Goal: Task Accomplishment & Management: Complete application form

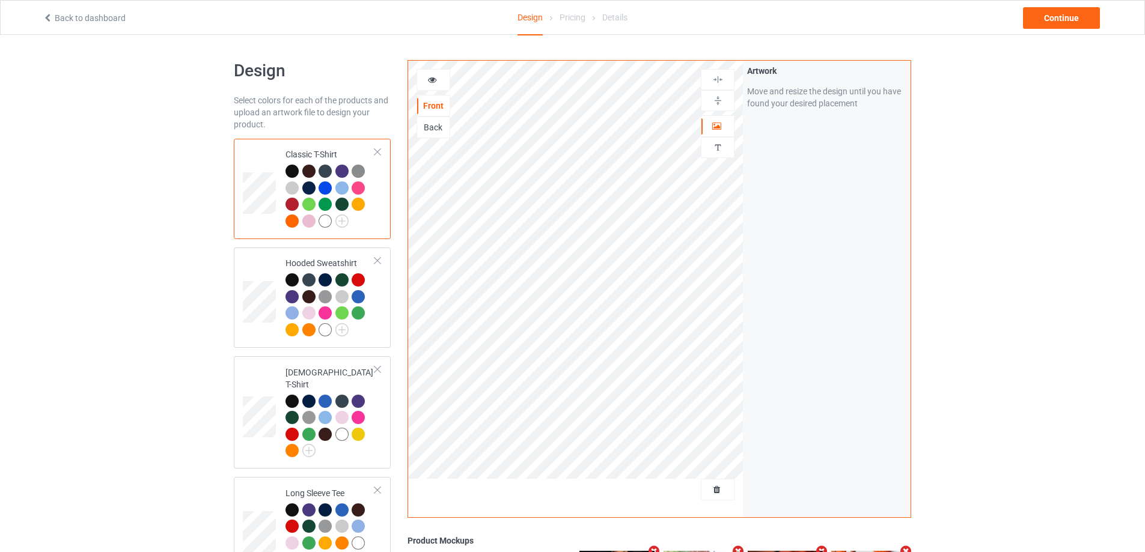
click at [717, 498] on div at bounding box center [718, 490] width 34 height 22
click at [706, 492] on span "Delete all designs" at bounding box center [690, 490] width 64 height 10
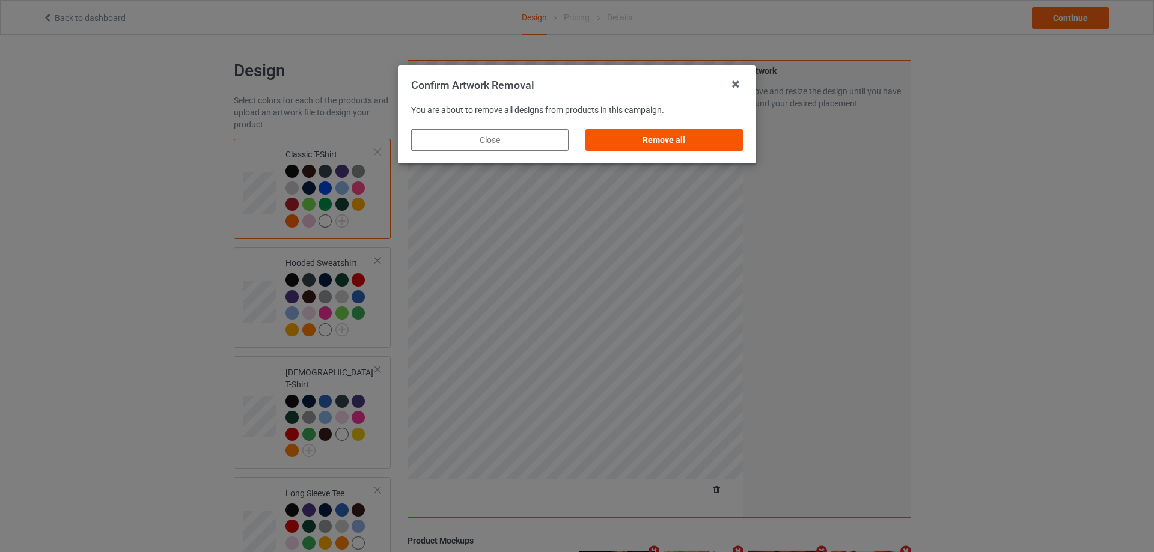
click at [705, 150] on div "Remove all" at bounding box center [663, 140] width 157 height 22
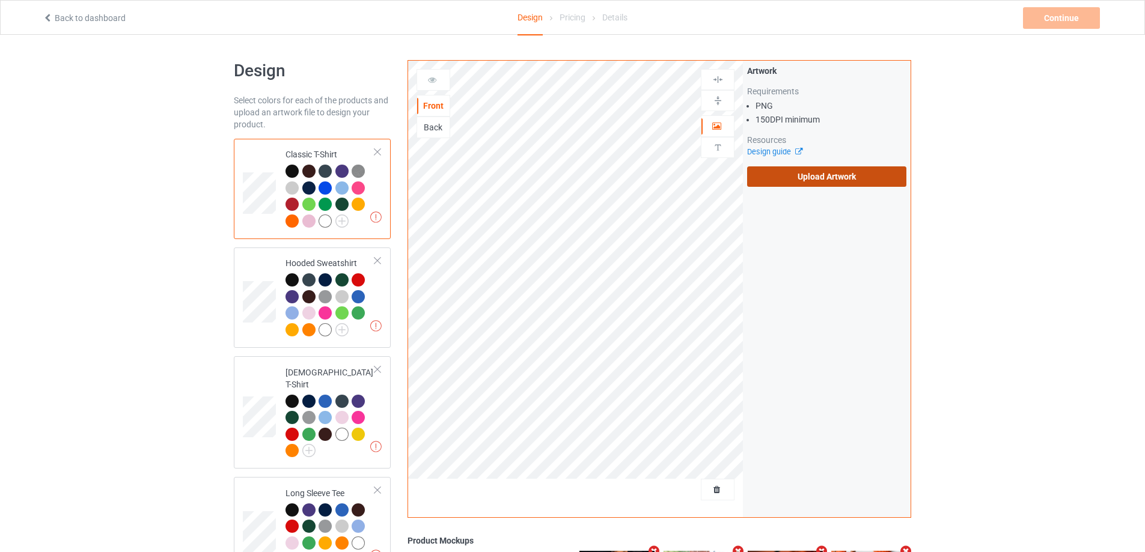
click at [791, 180] on label "Upload Artwork" at bounding box center [826, 176] width 159 height 20
click at [0, 0] on input "Upload Artwork" at bounding box center [0, 0] width 0 height 0
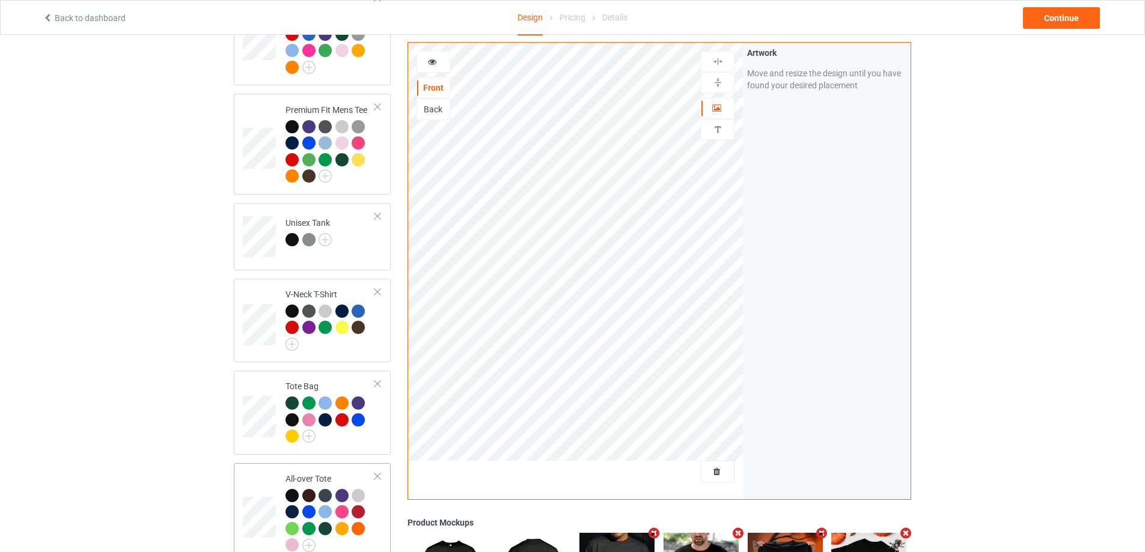
scroll to position [841, 0]
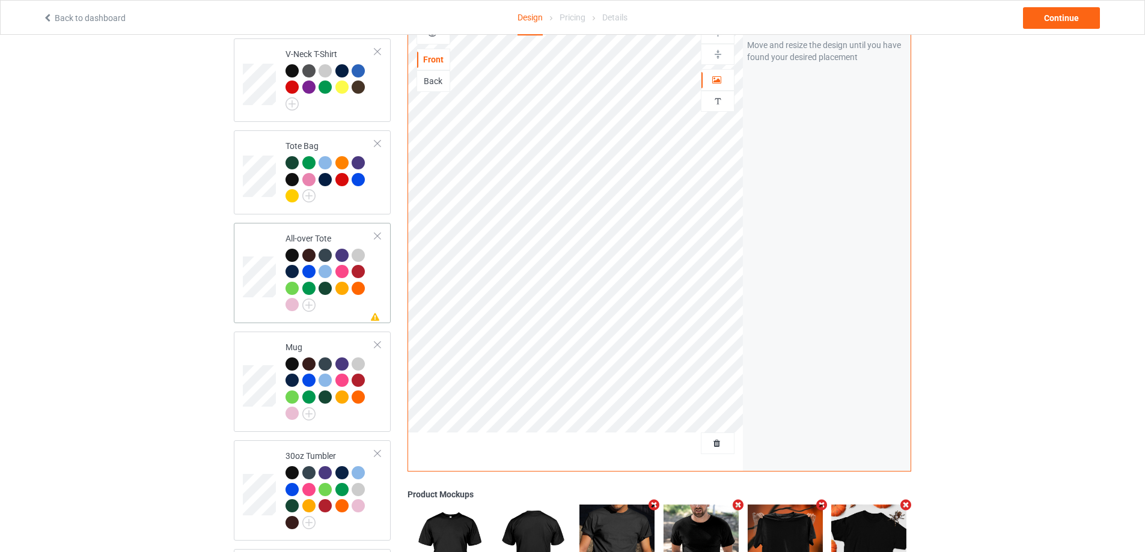
click at [377, 280] on td "Missing artwork on 1 side(s) All-over Tote" at bounding box center [330, 273] width 103 height 91
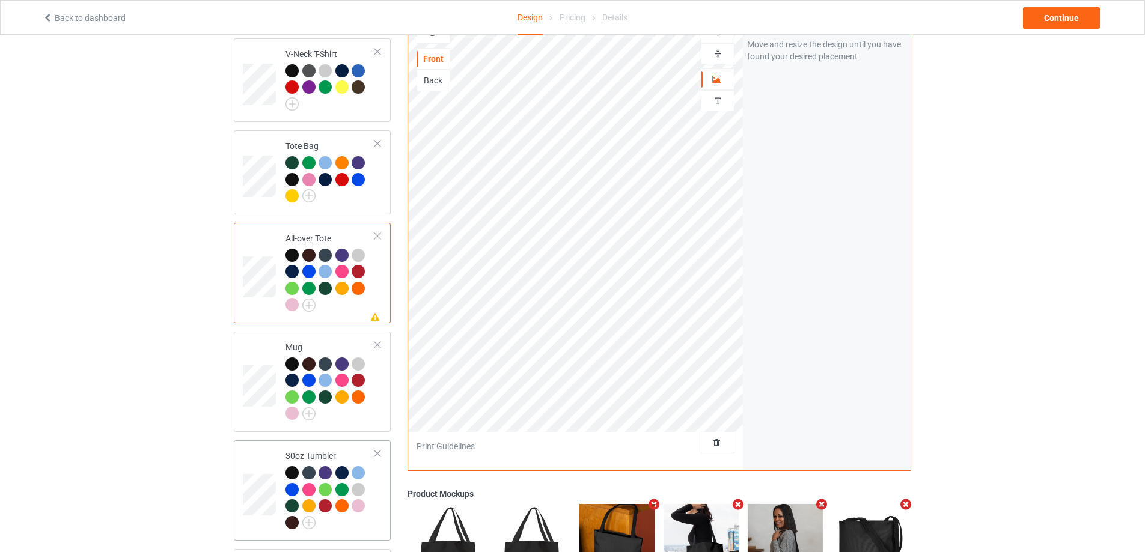
click at [381, 508] on td "30oz Tumbler" at bounding box center [330, 490] width 103 height 91
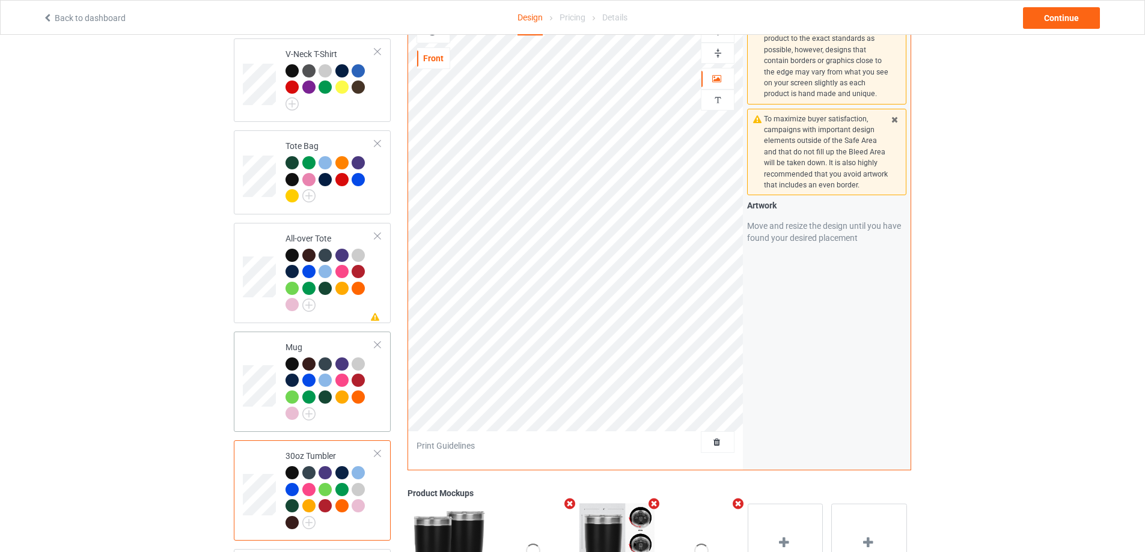
click at [379, 419] on td "Mug" at bounding box center [330, 382] width 103 height 91
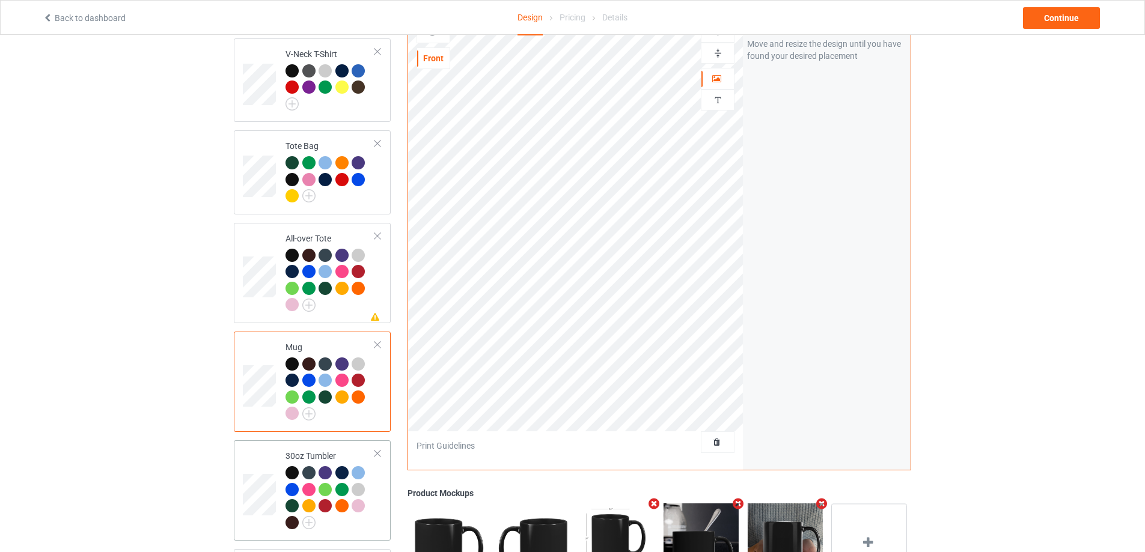
click at [377, 504] on td "30oz Tumbler" at bounding box center [330, 490] width 103 height 91
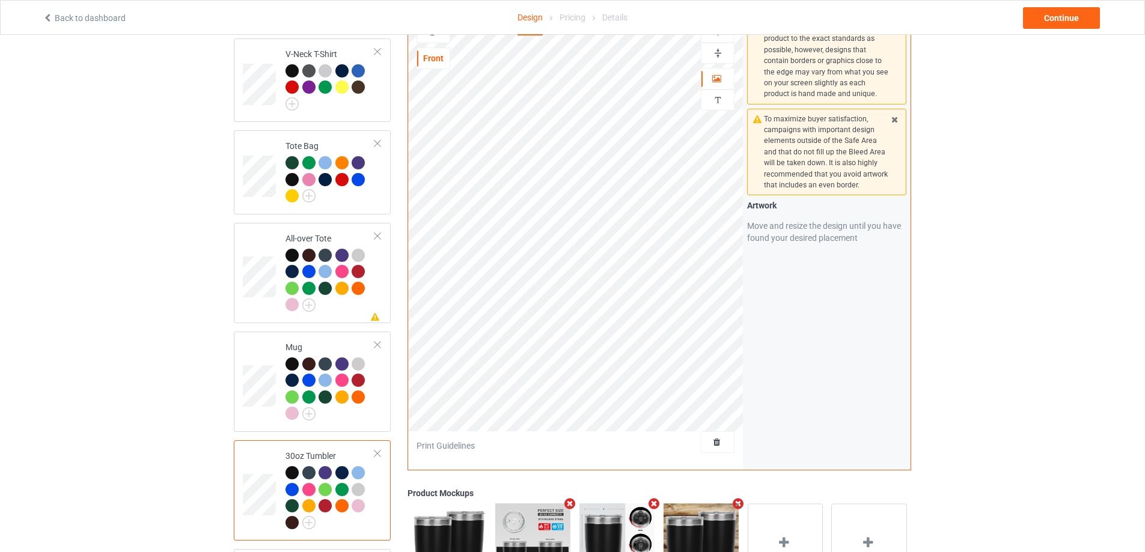
scroll to position [1016, 0]
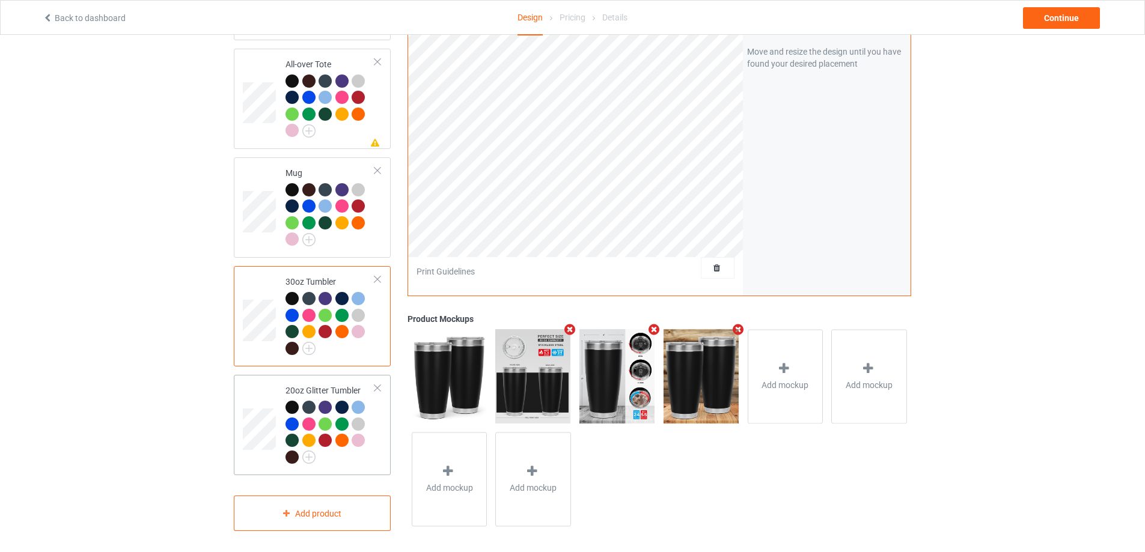
click at [380, 453] on td "20oz Glitter Tumbler" at bounding box center [330, 425] width 103 height 91
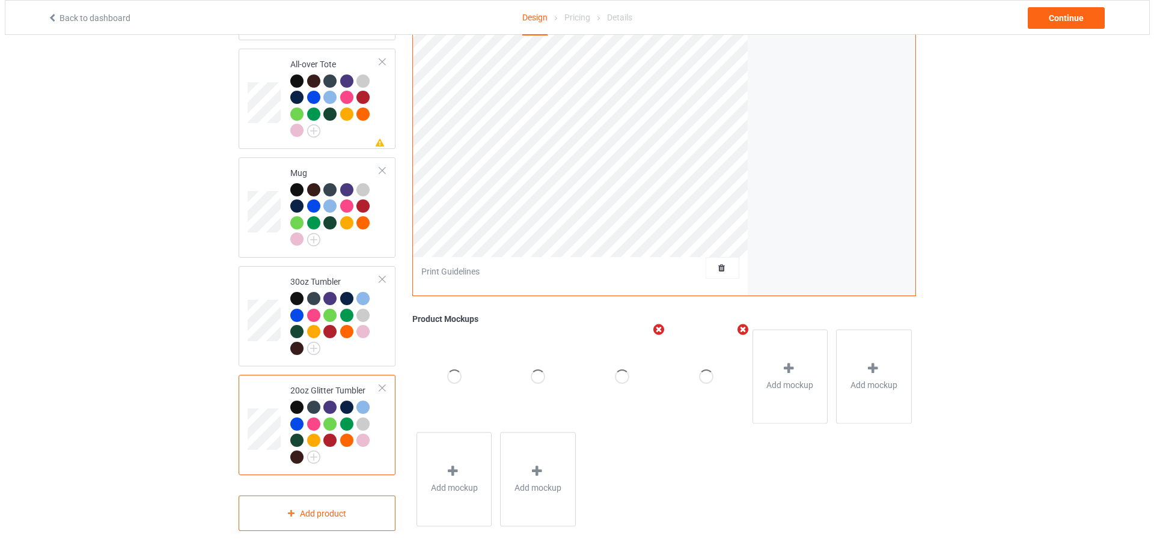
scroll to position [835, 0]
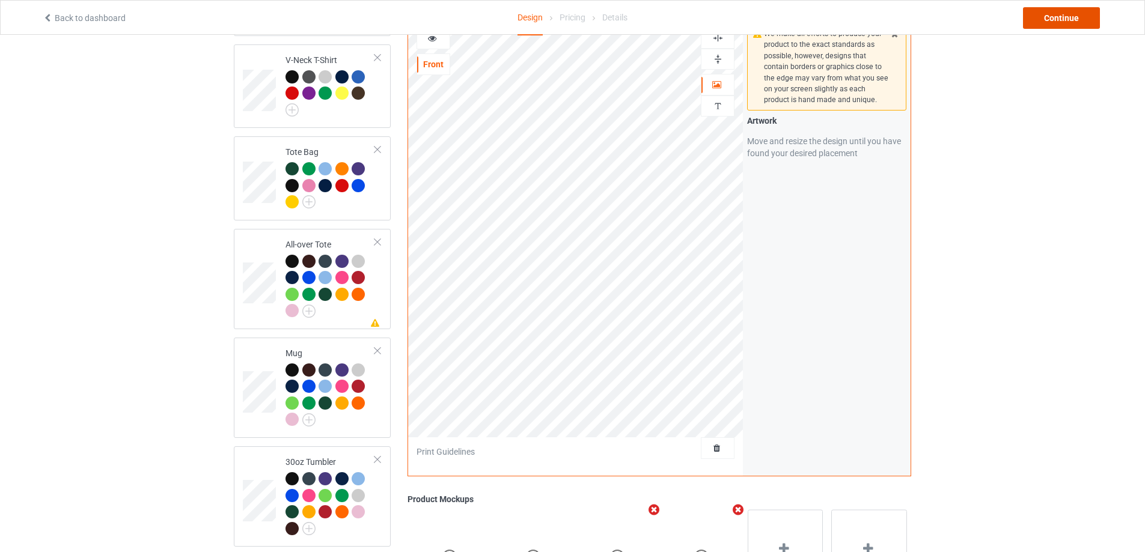
click at [1053, 20] on div "Continue" at bounding box center [1061, 18] width 77 height 22
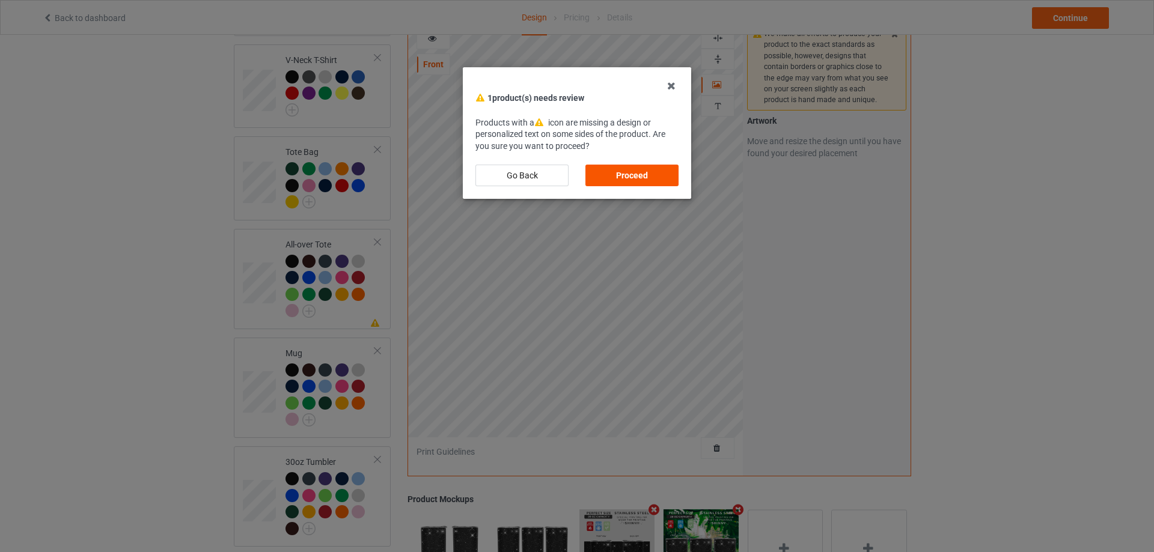
click at [617, 167] on div "Proceed" at bounding box center [631, 176] width 93 height 22
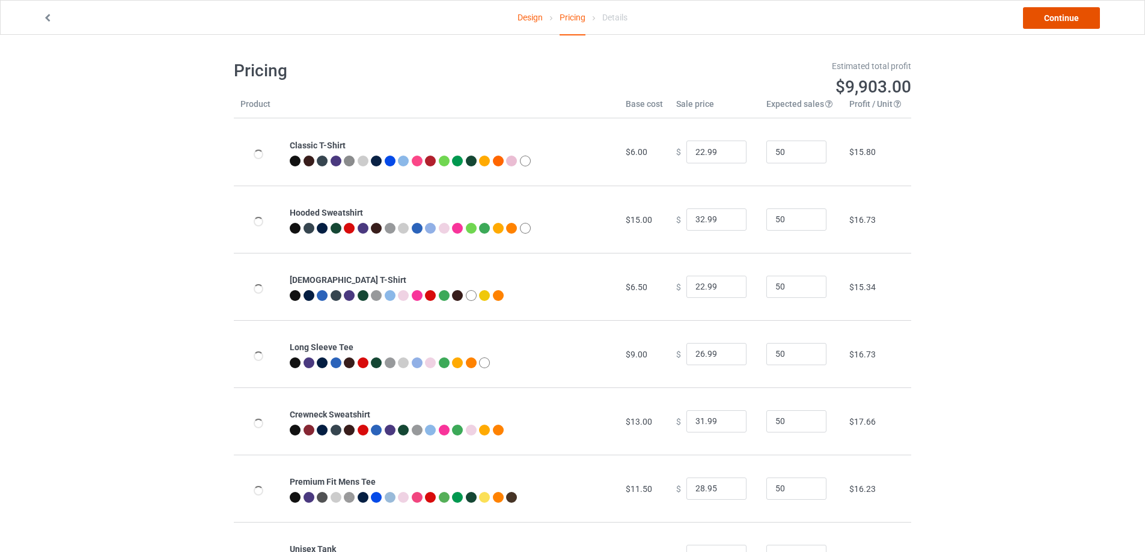
click at [1062, 18] on link "Continue" at bounding box center [1061, 18] width 77 height 22
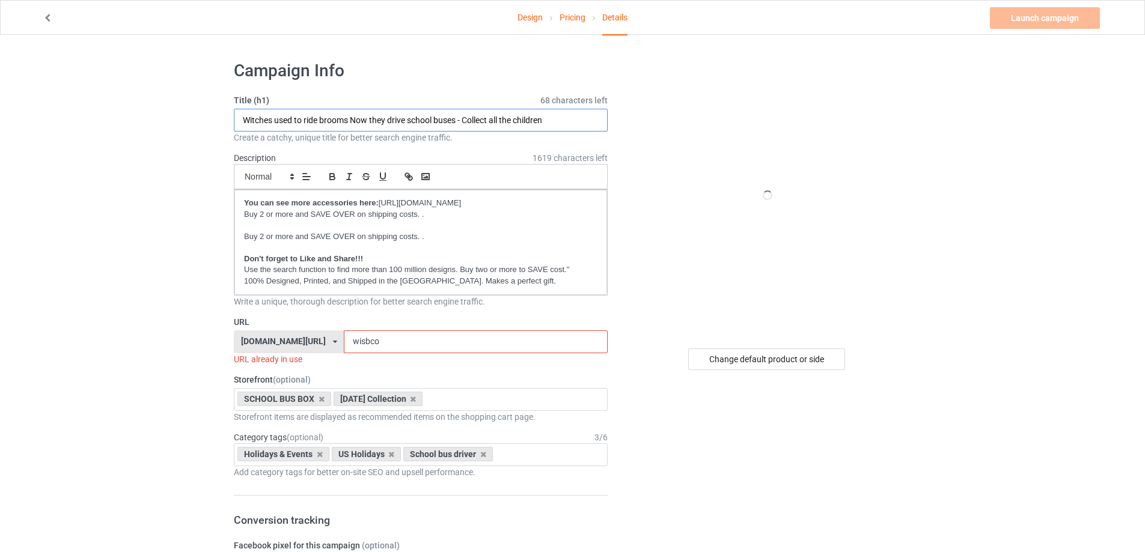
click at [401, 124] on input "Witches used to ride brooms Now they drive school buses - Collect all the child…" at bounding box center [421, 120] width 374 height 23
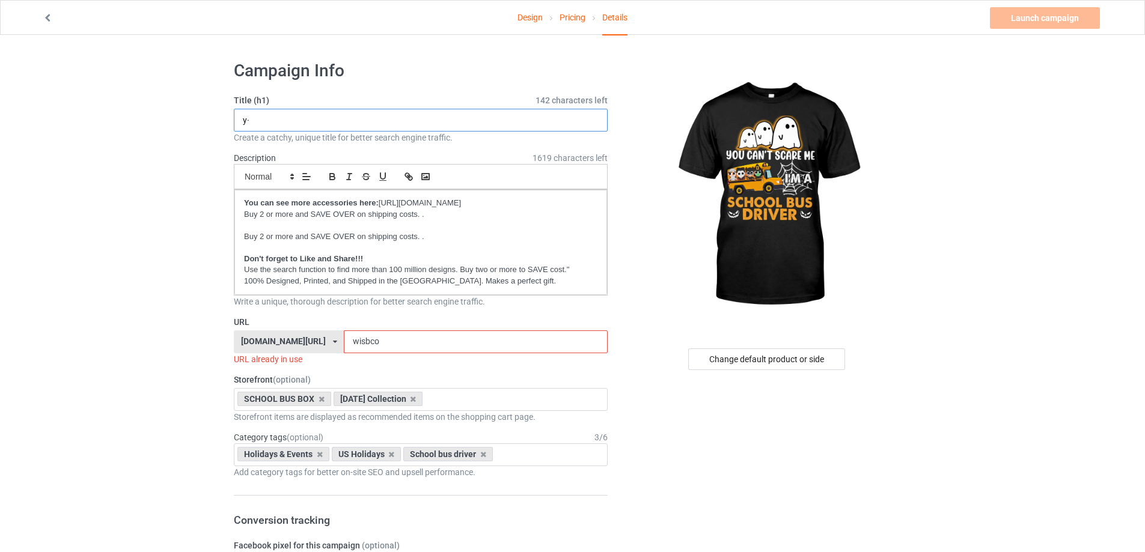
type input "y"
type input "You can't scare me - I'm a school bus driver"
click at [377, 342] on input "wisbco" at bounding box center [475, 342] width 263 height 23
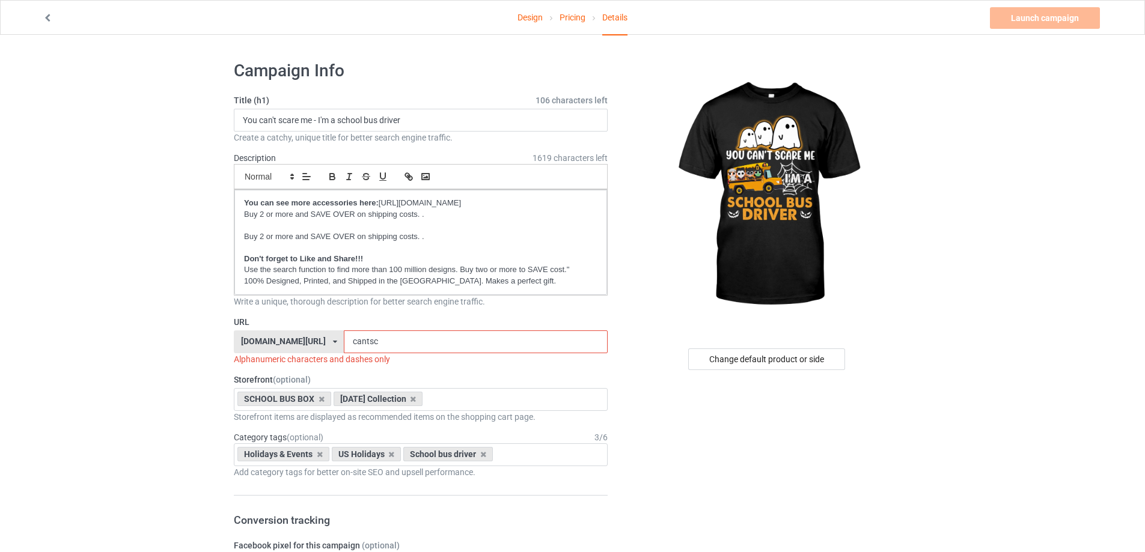
click at [383, 344] on input "cantsc" at bounding box center [475, 342] width 263 height 23
click at [419, 346] on input "cantsc" at bounding box center [475, 342] width 263 height 23
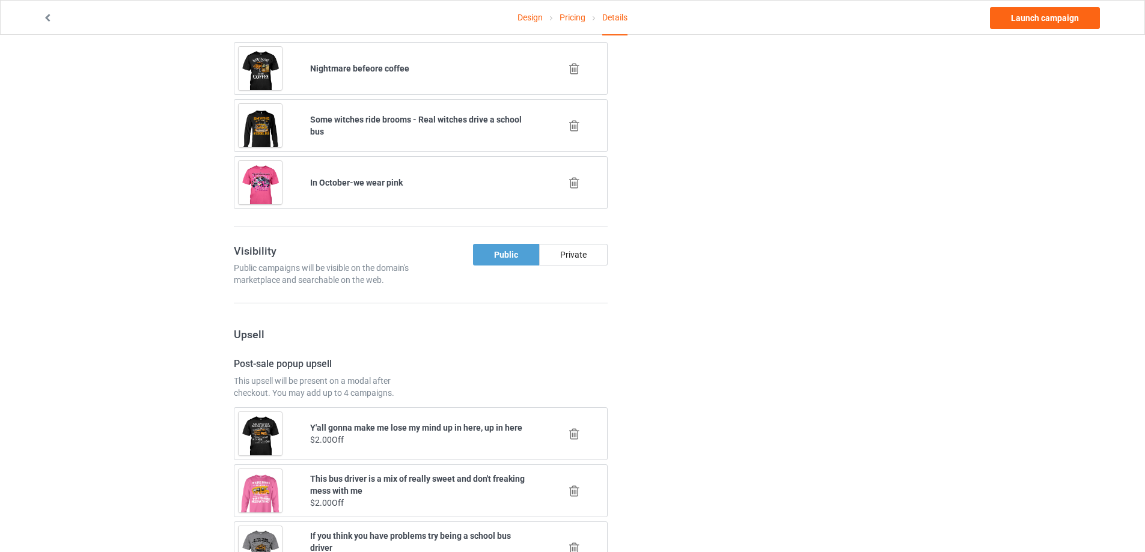
scroll to position [1071, 0]
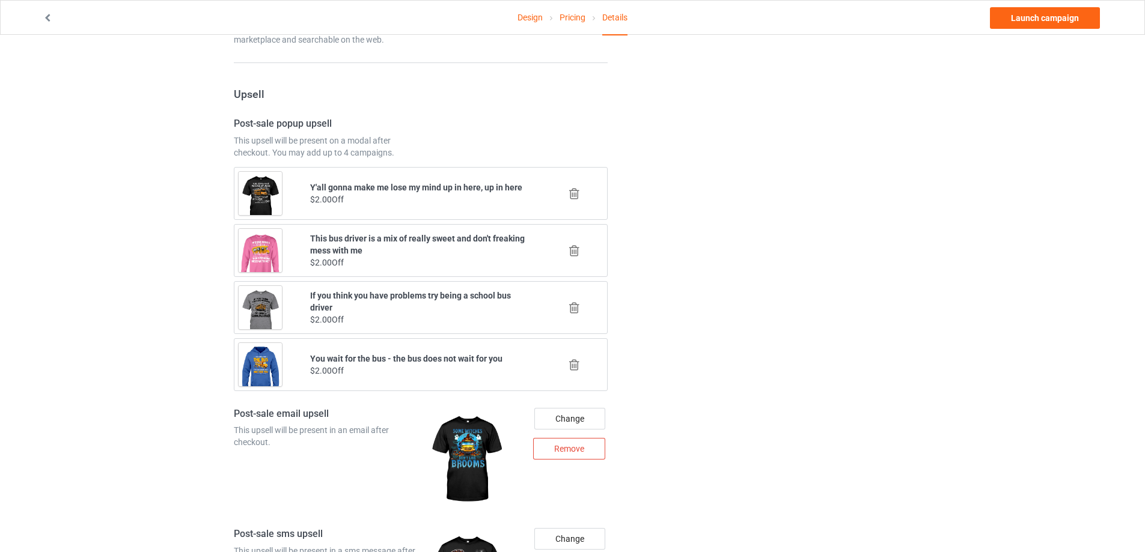
type input "cantsc"
click at [581, 306] on icon at bounding box center [574, 308] width 15 height 13
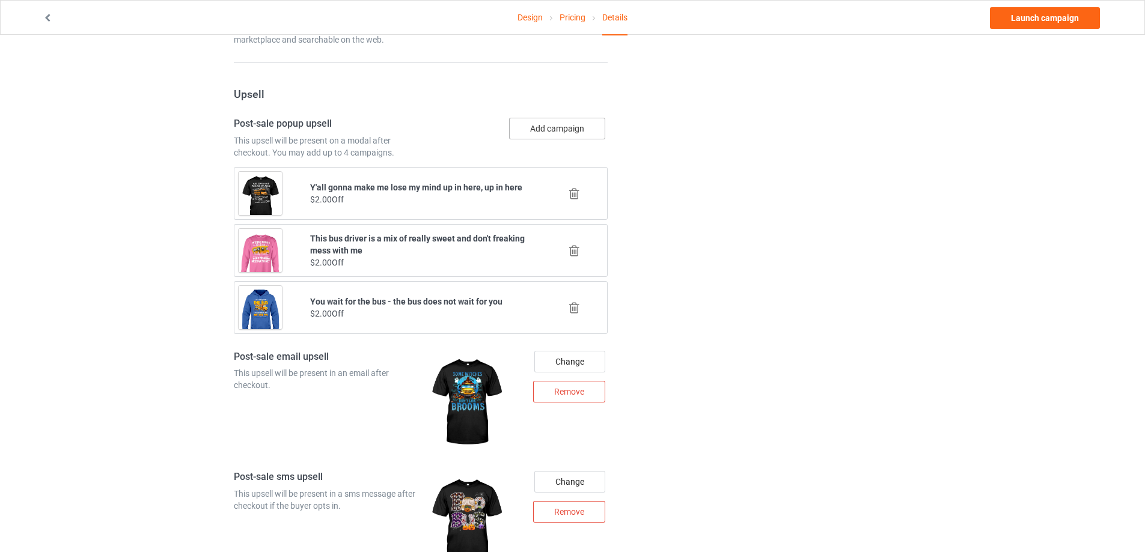
click at [581, 132] on button "Add campaign" at bounding box center [557, 129] width 96 height 22
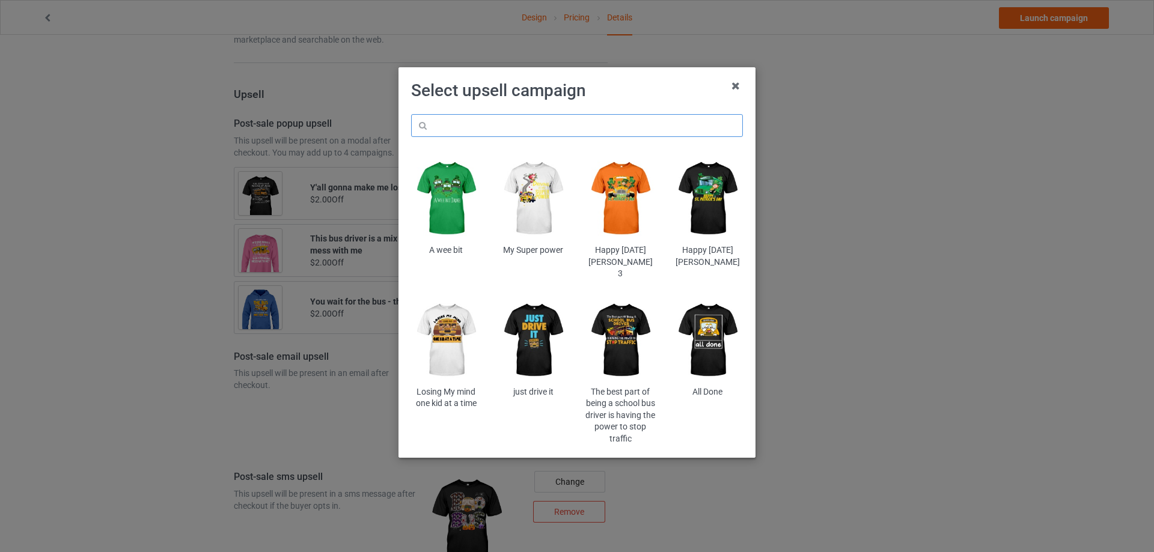
click at [541, 130] on input "text" at bounding box center [577, 125] width 332 height 23
paste input "fiha"
type input "fiha"
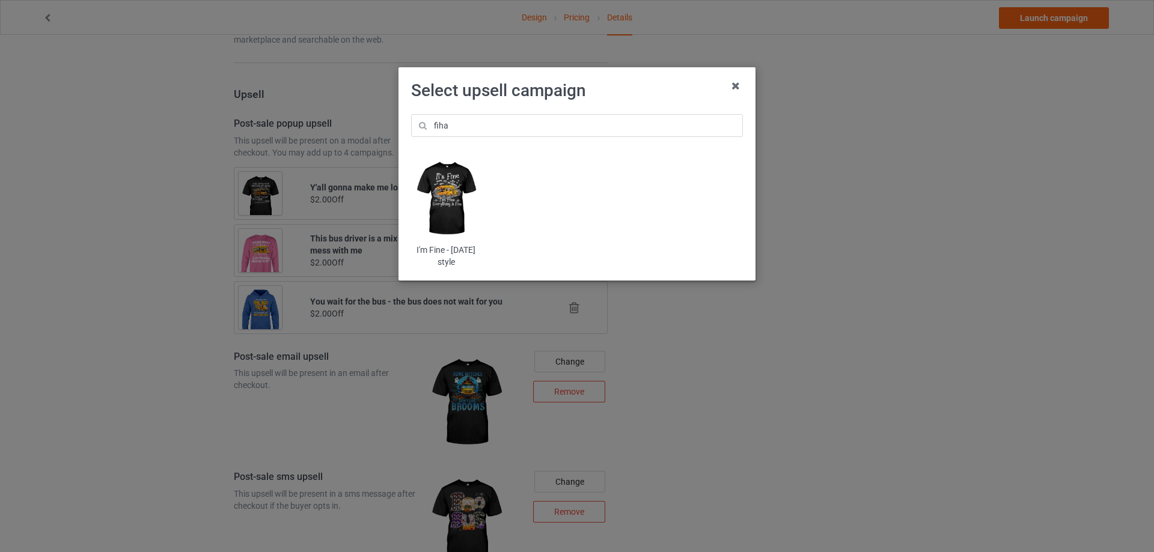
click at [469, 202] on img at bounding box center [446, 199] width 70 height 88
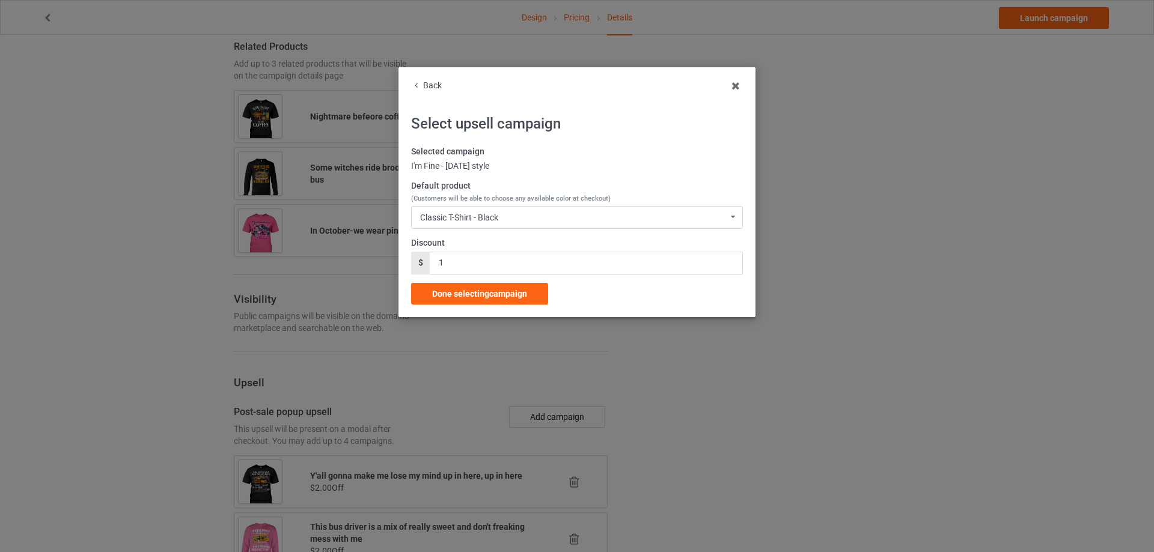
scroll to position [1071, 0]
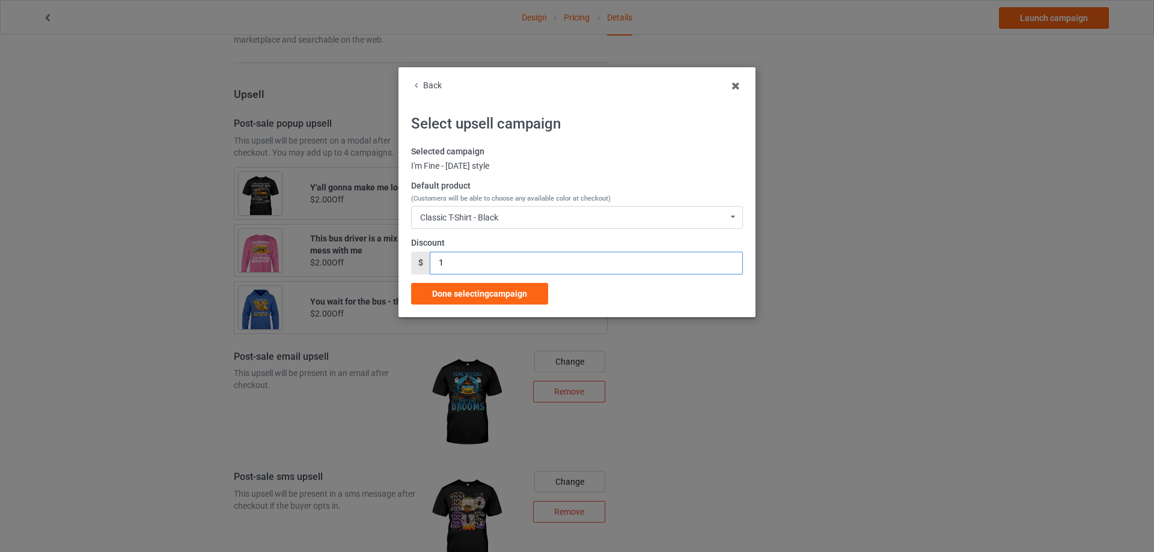
drag, startPoint x: 453, startPoint y: 267, endPoint x: 422, endPoint y: 268, distance: 30.7
click at [422, 268] on div "$ 1" at bounding box center [577, 263] width 332 height 23
type input "2"
click at [468, 287] on div "Done selecting campaign" at bounding box center [479, 294] width 137 height 22
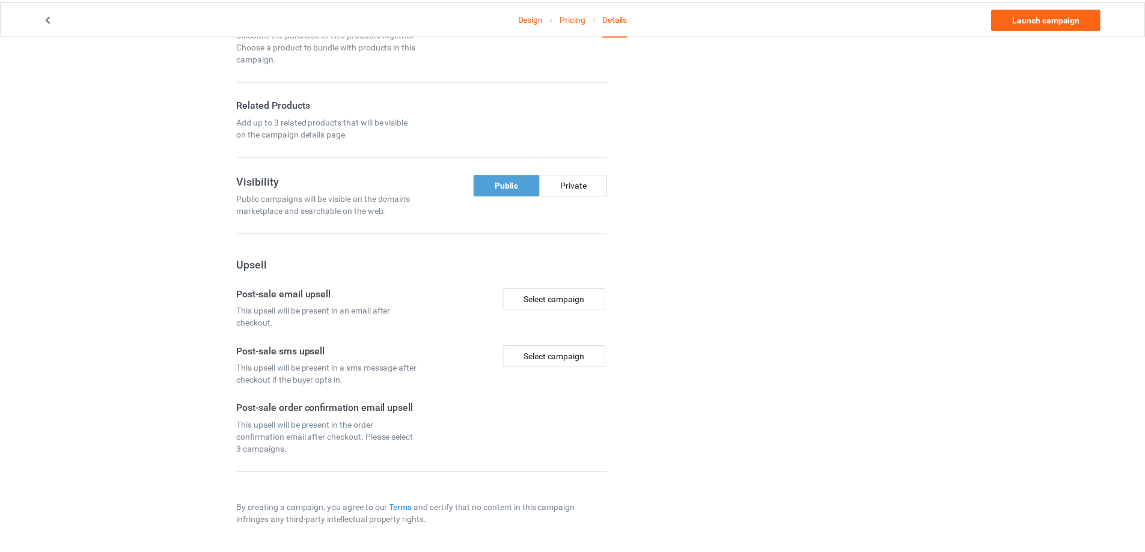
scroll to position [725, 0]
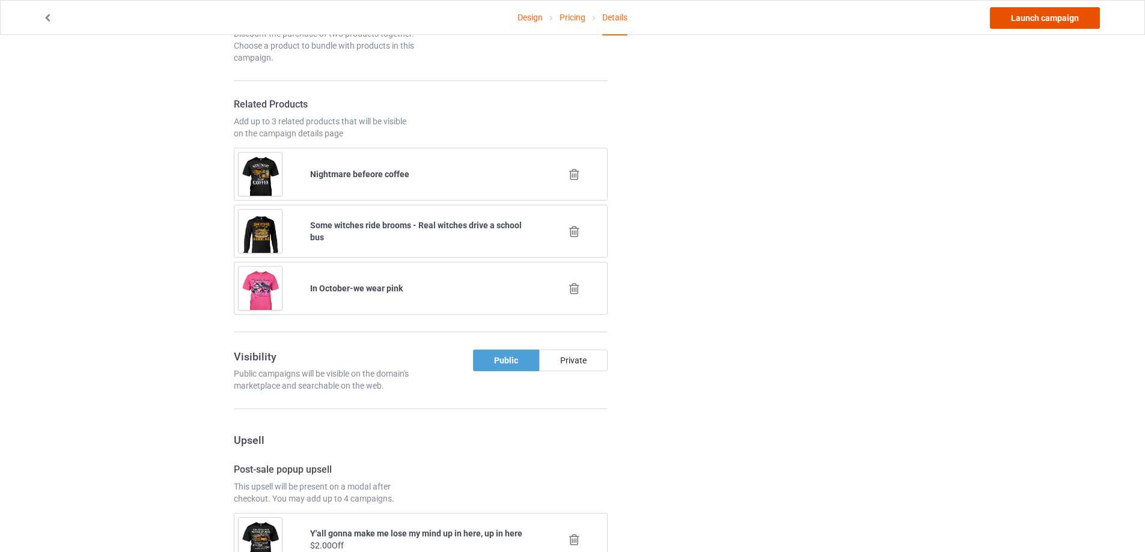
click at [1029, 21] on link "Launch campaign" at bounding box center [1045, 18] width 110 height 22
